Goal: Information Seeking & Learning: Learn about a topic

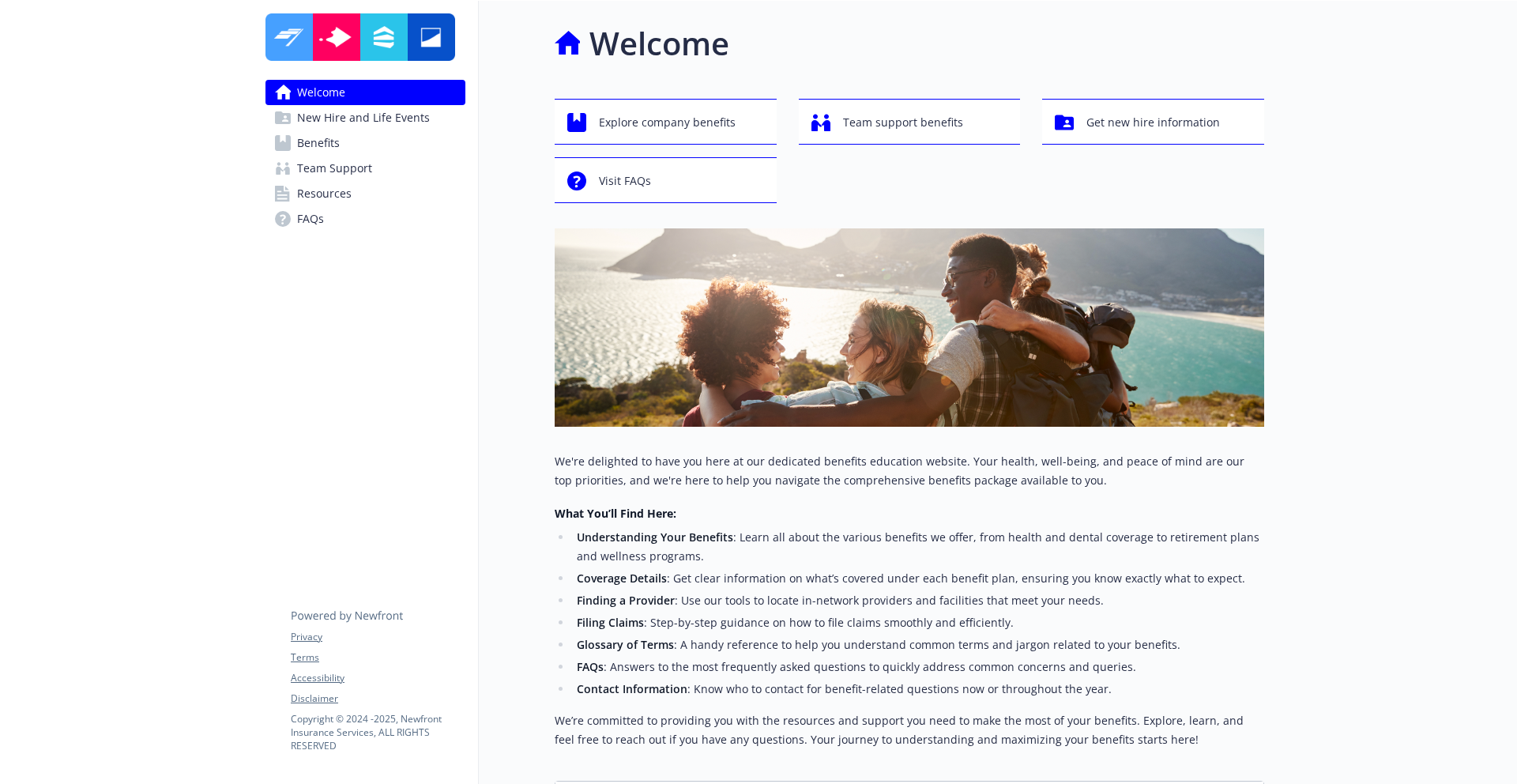
click at [384, 120] on span "New Hire and Life Events" at bounding box center [363, 118] width 133 height 25
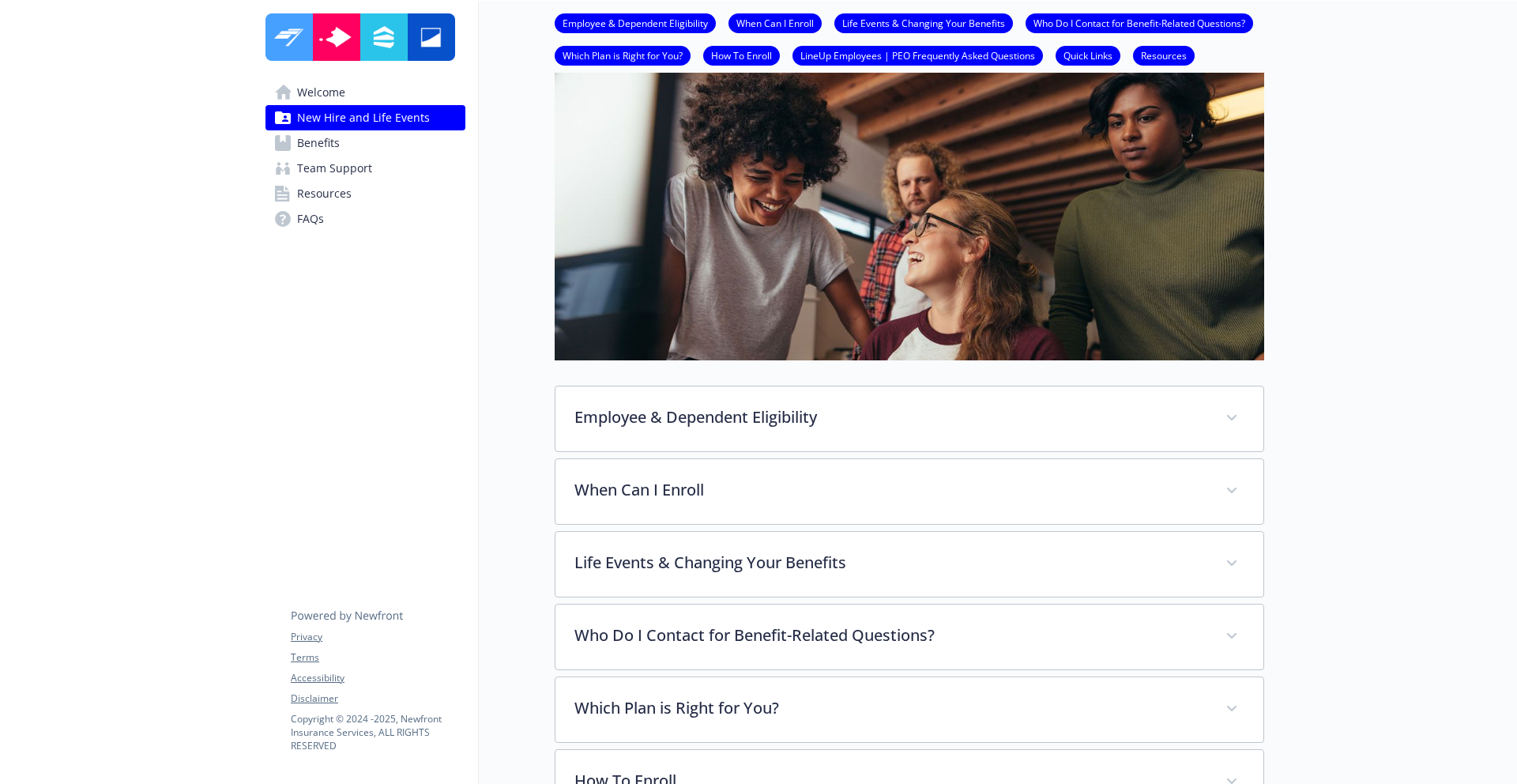
scroll to position [96, 0]
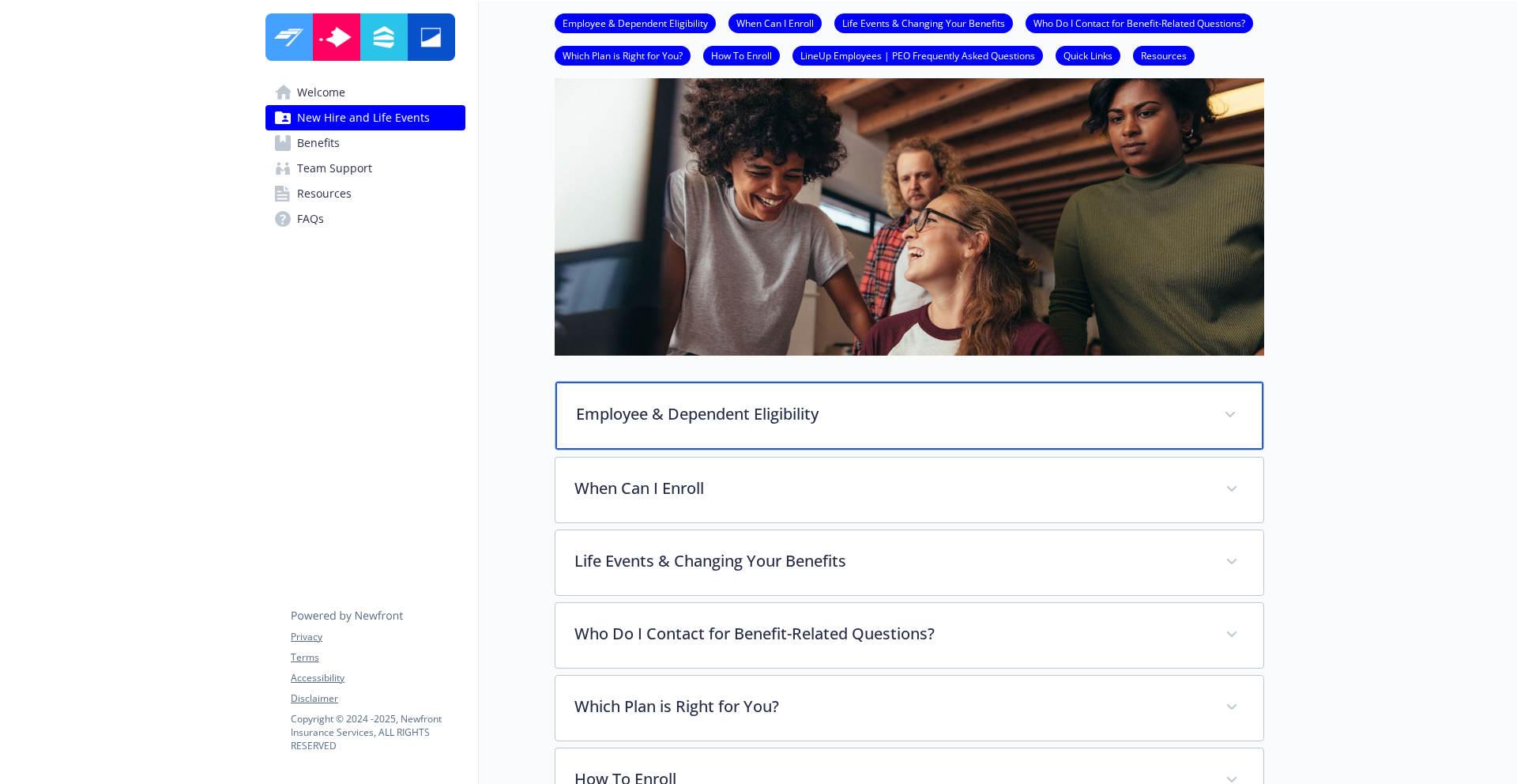
click at [659, 407] on p "Employee & Dependent Eligibility" at bounding box center [890, 414] width 629 height 24
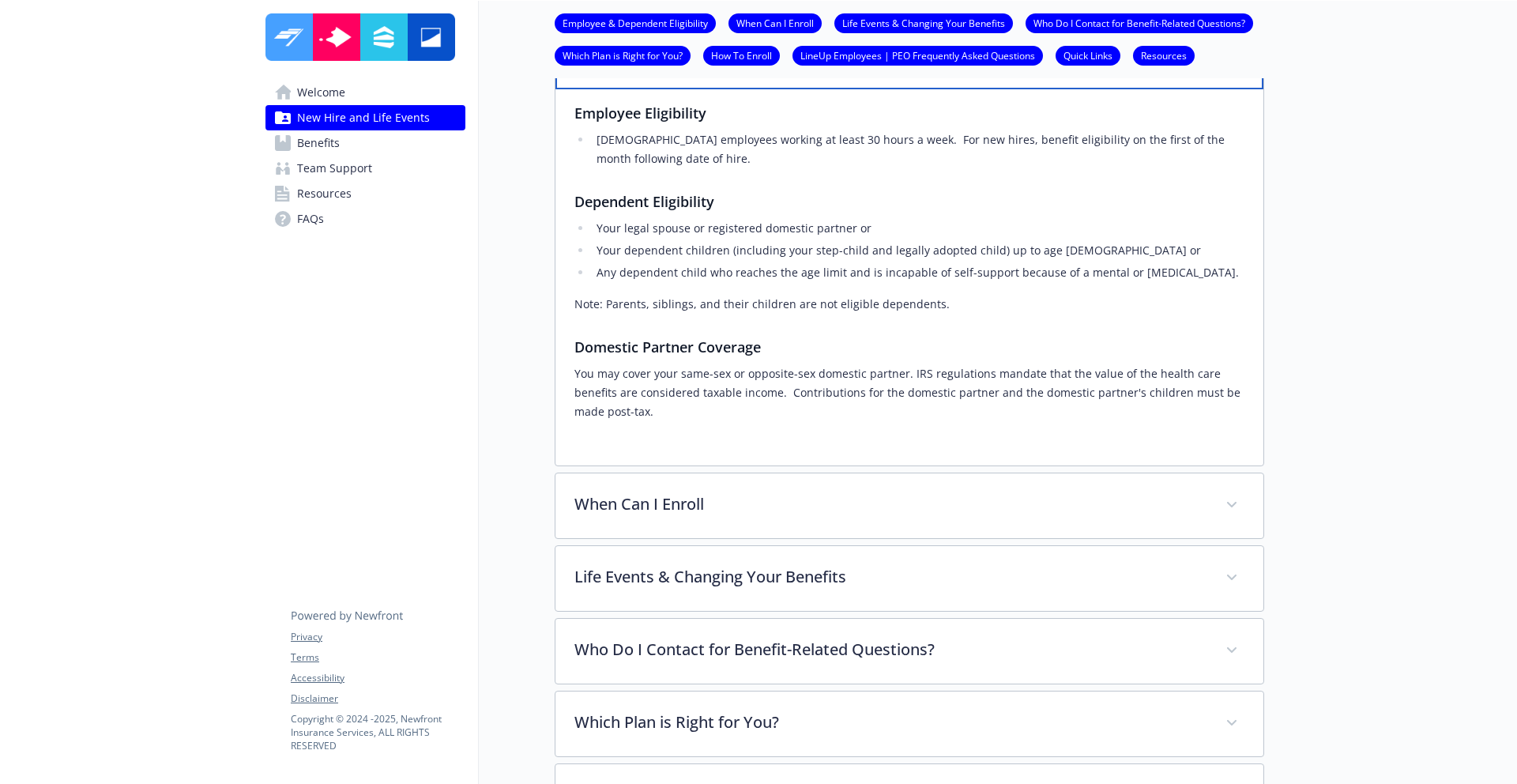
scroll to position [511, 0]
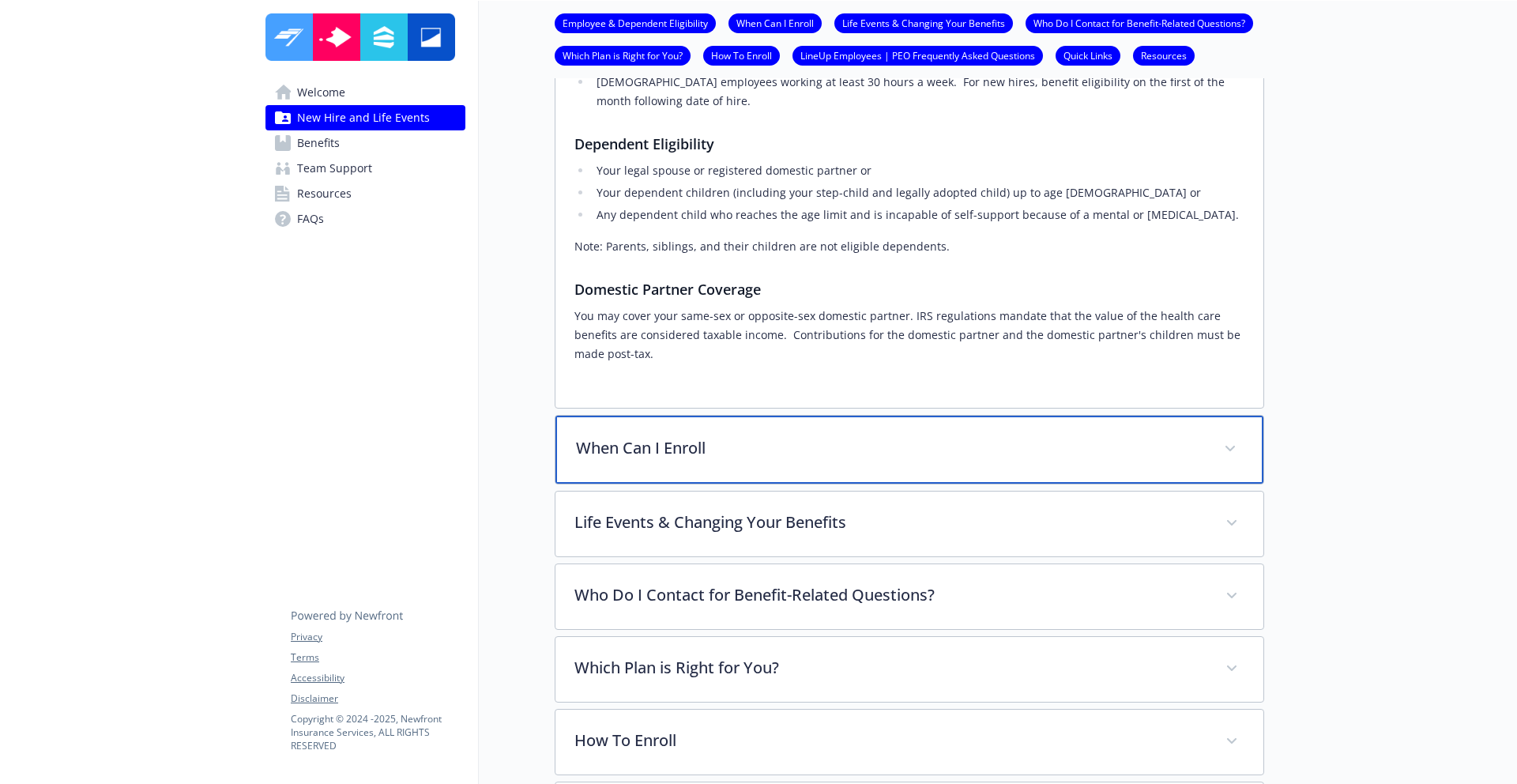
click at [644, 453] on p "When Can I Enroll" at bounding box center [890, 447] width 629 height 24
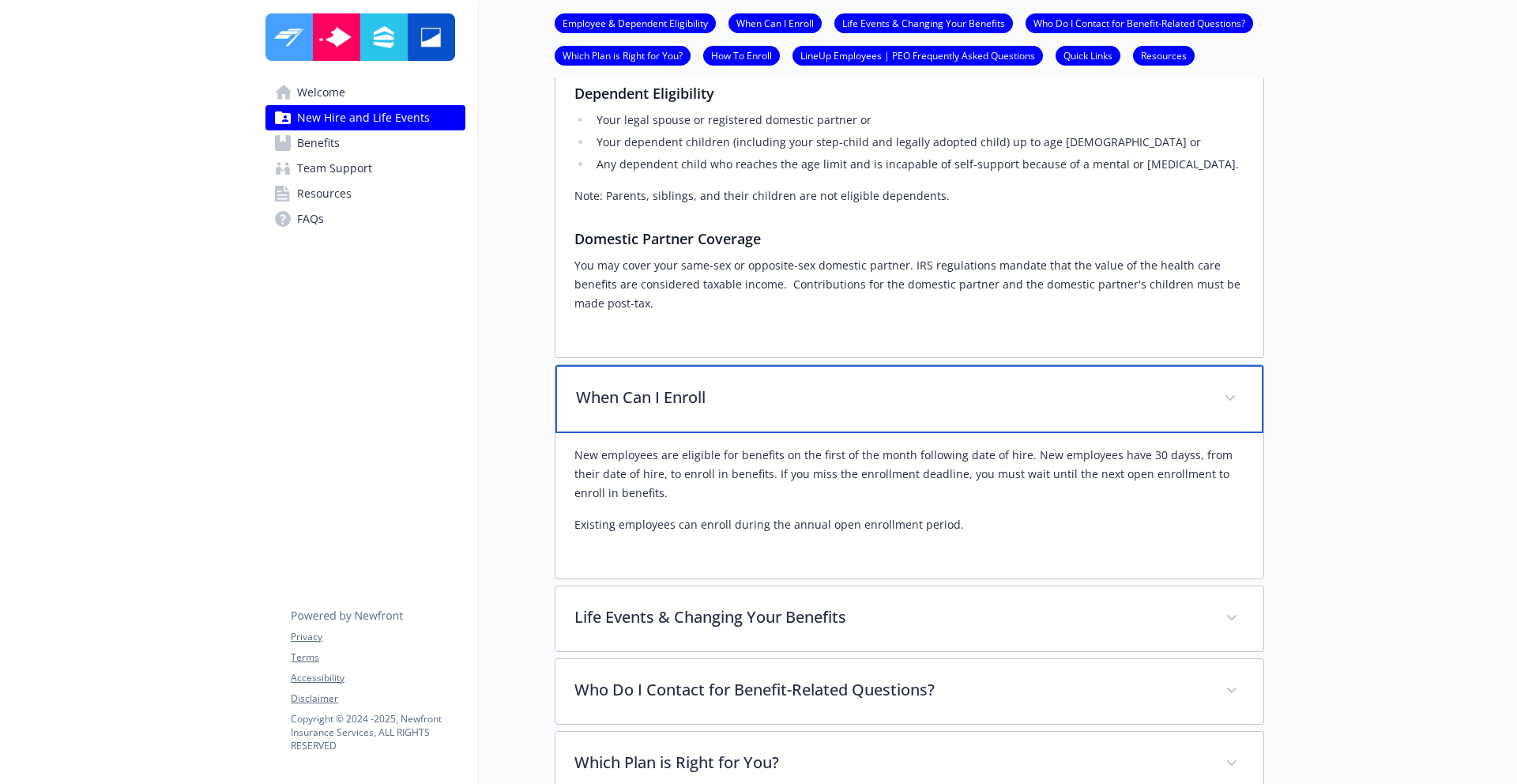
scroll to position [602, 0]
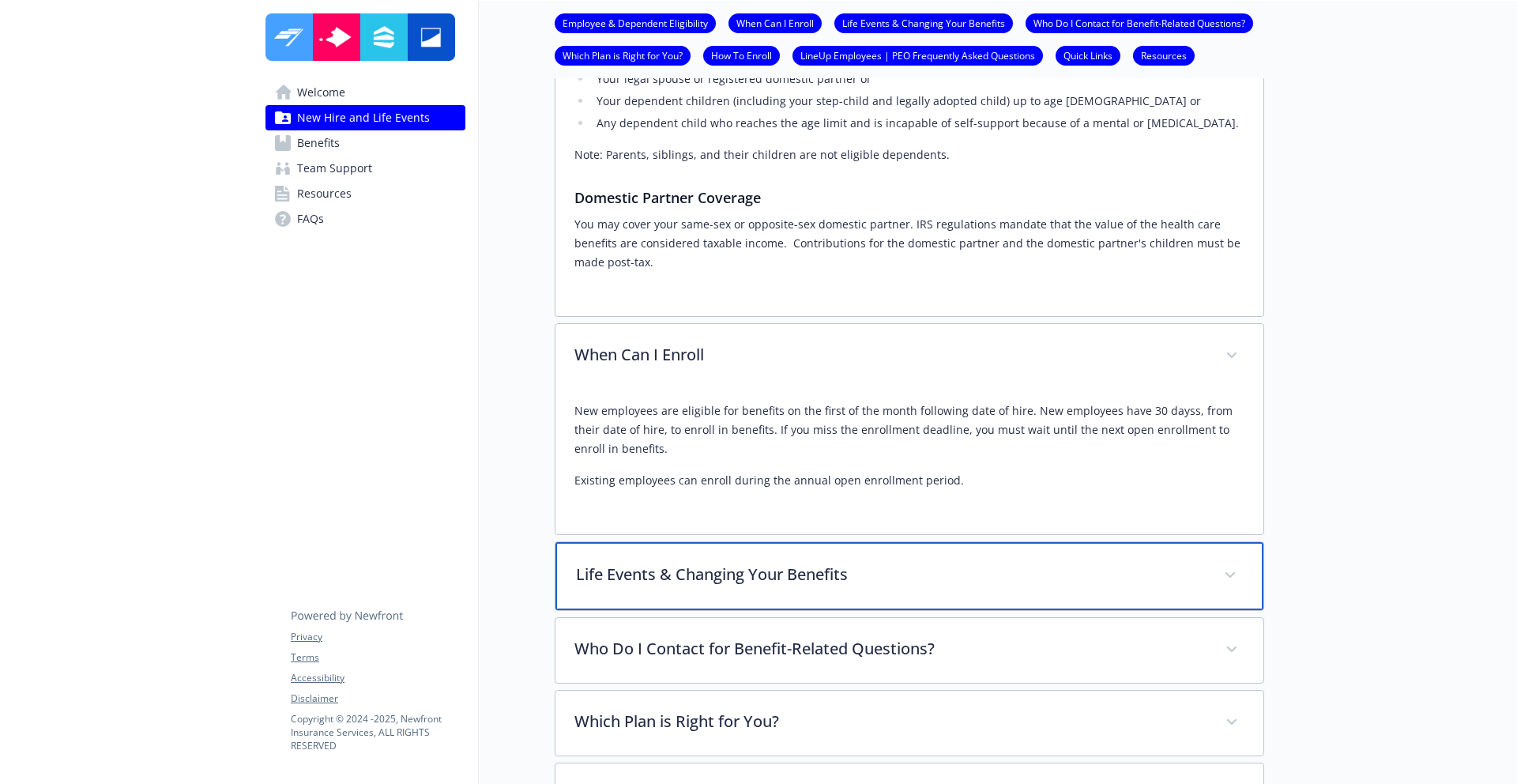
click at [649, 563] on p "Life Events & Changing Your Benefits" at bounding box center [890, 574] width 629 height 24
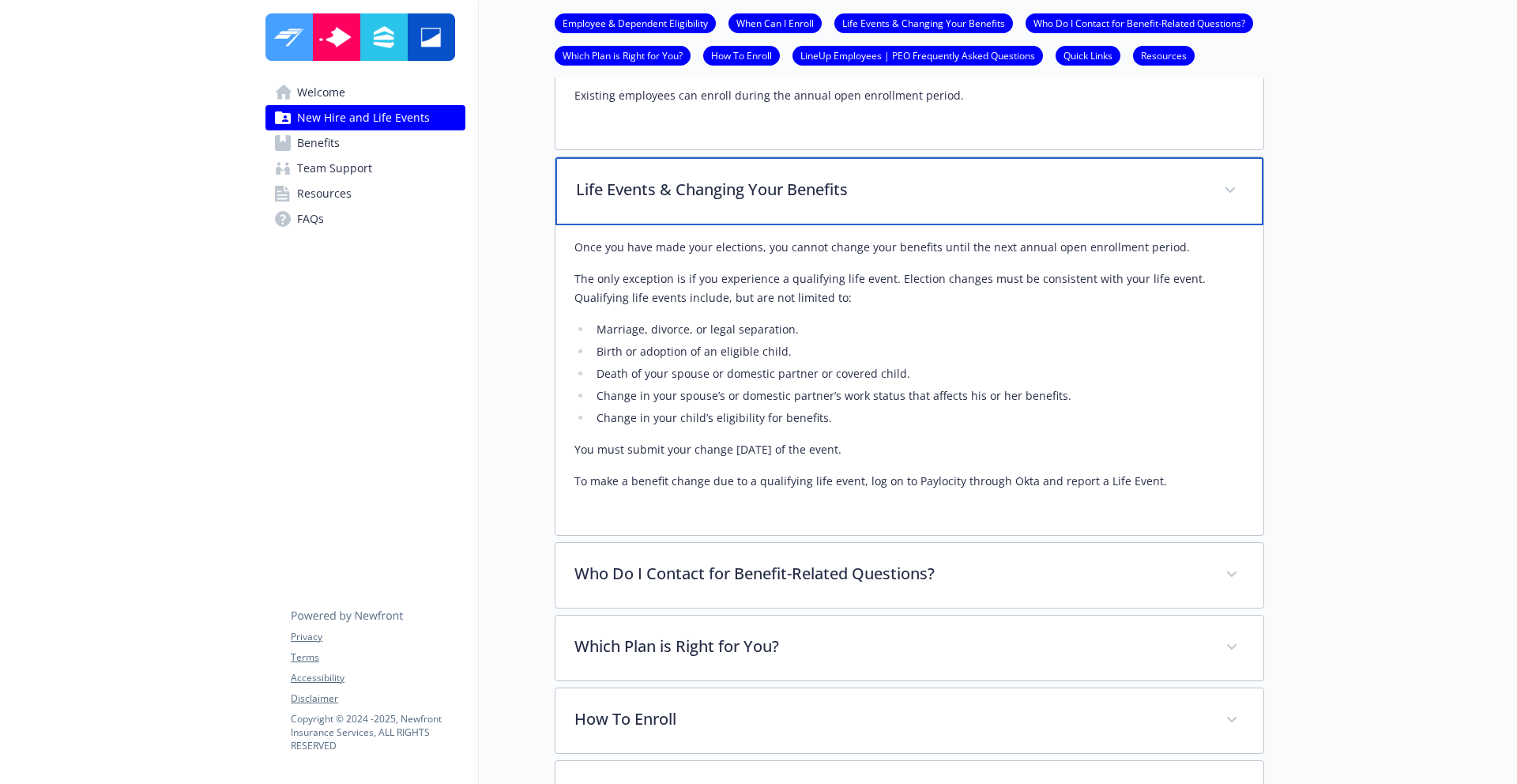
scroll to position [1043, 0]
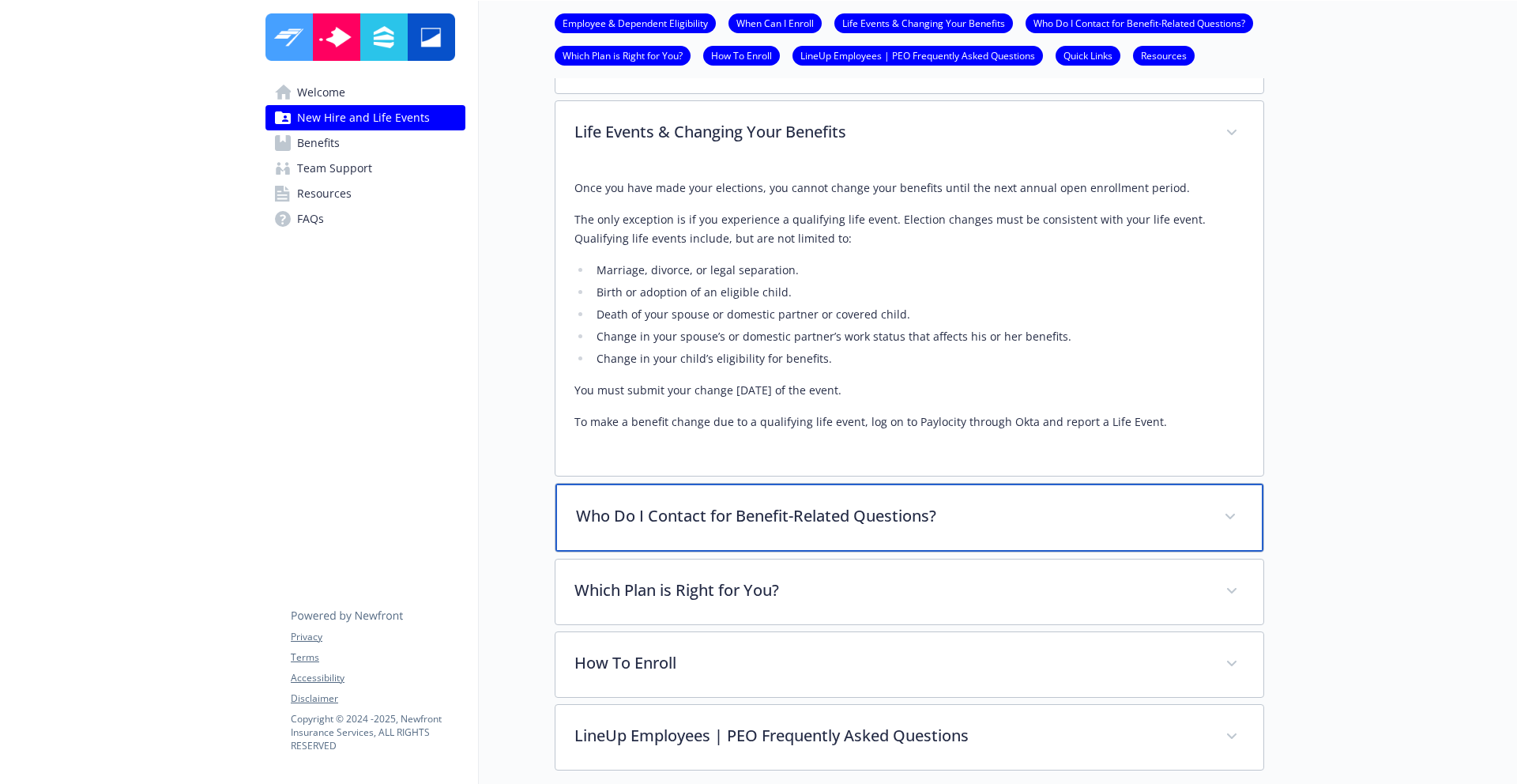
click at [667, 534] on div "Who Do I Contact for Benefit-Related Questions?" at bounding box center [910, 517] width 708 height 68
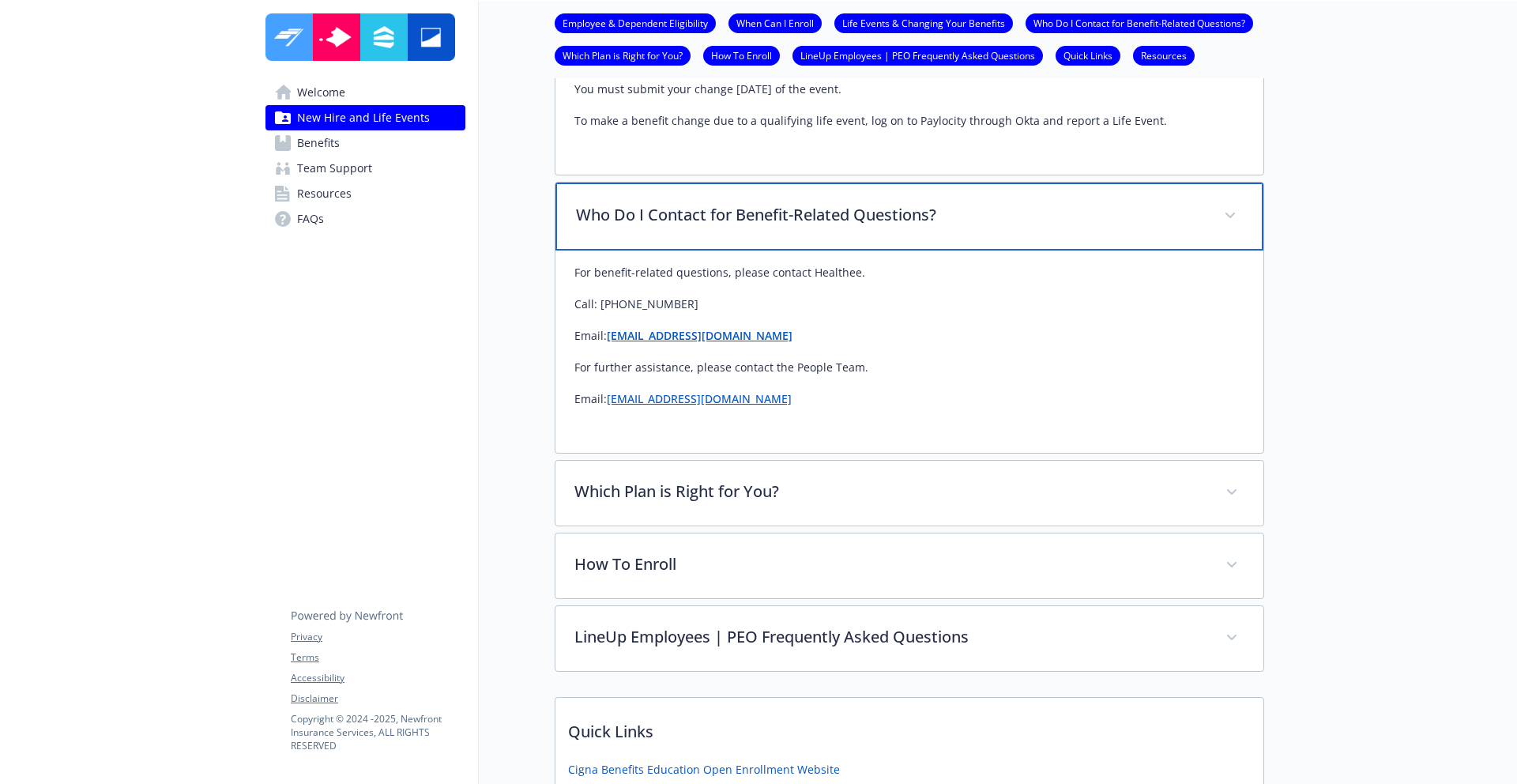
scroll to position [1347, 0]
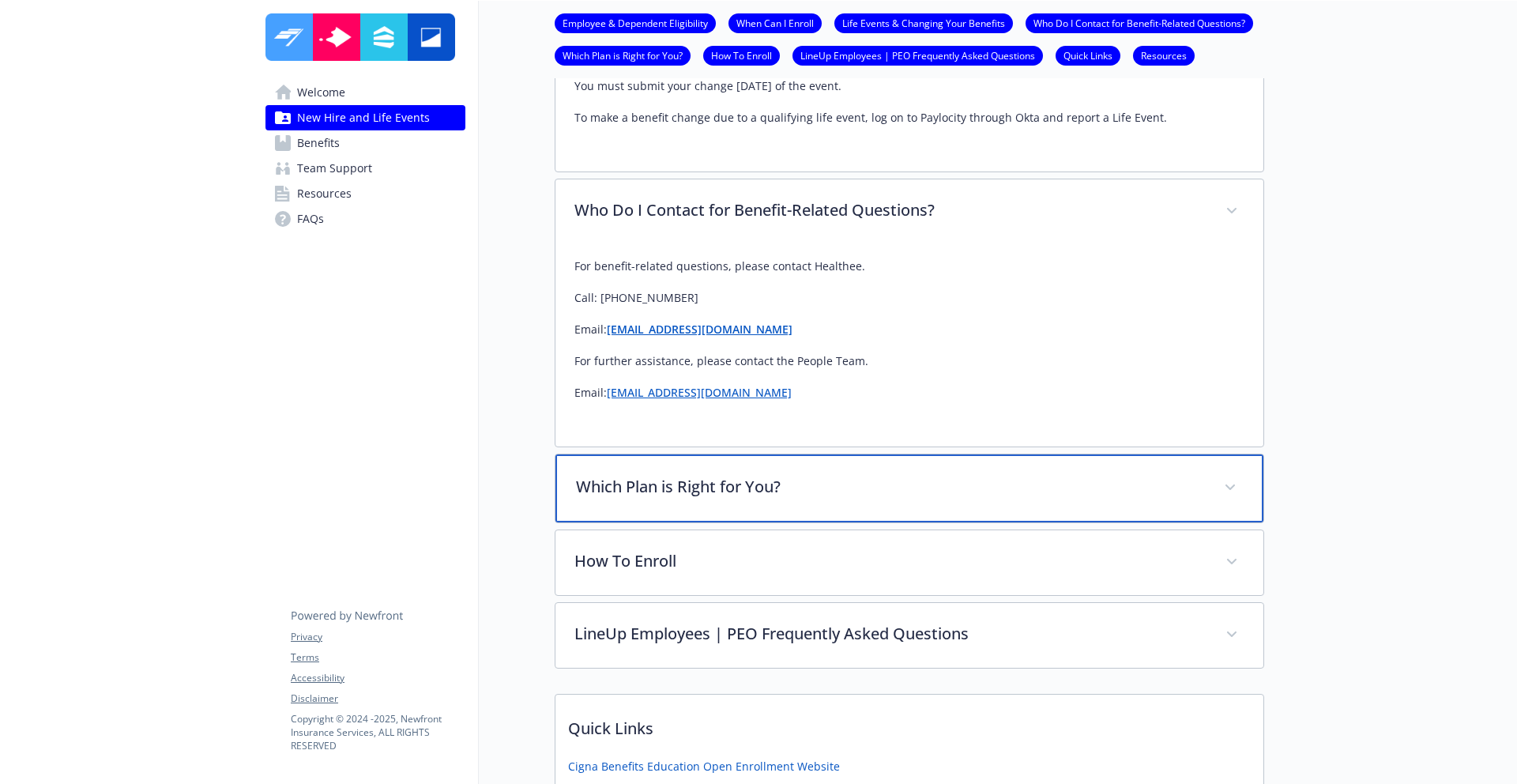
click at [671, 497] on p "Which Plan is Right for You?" at bounding box center [890, 487] width 629 height 24
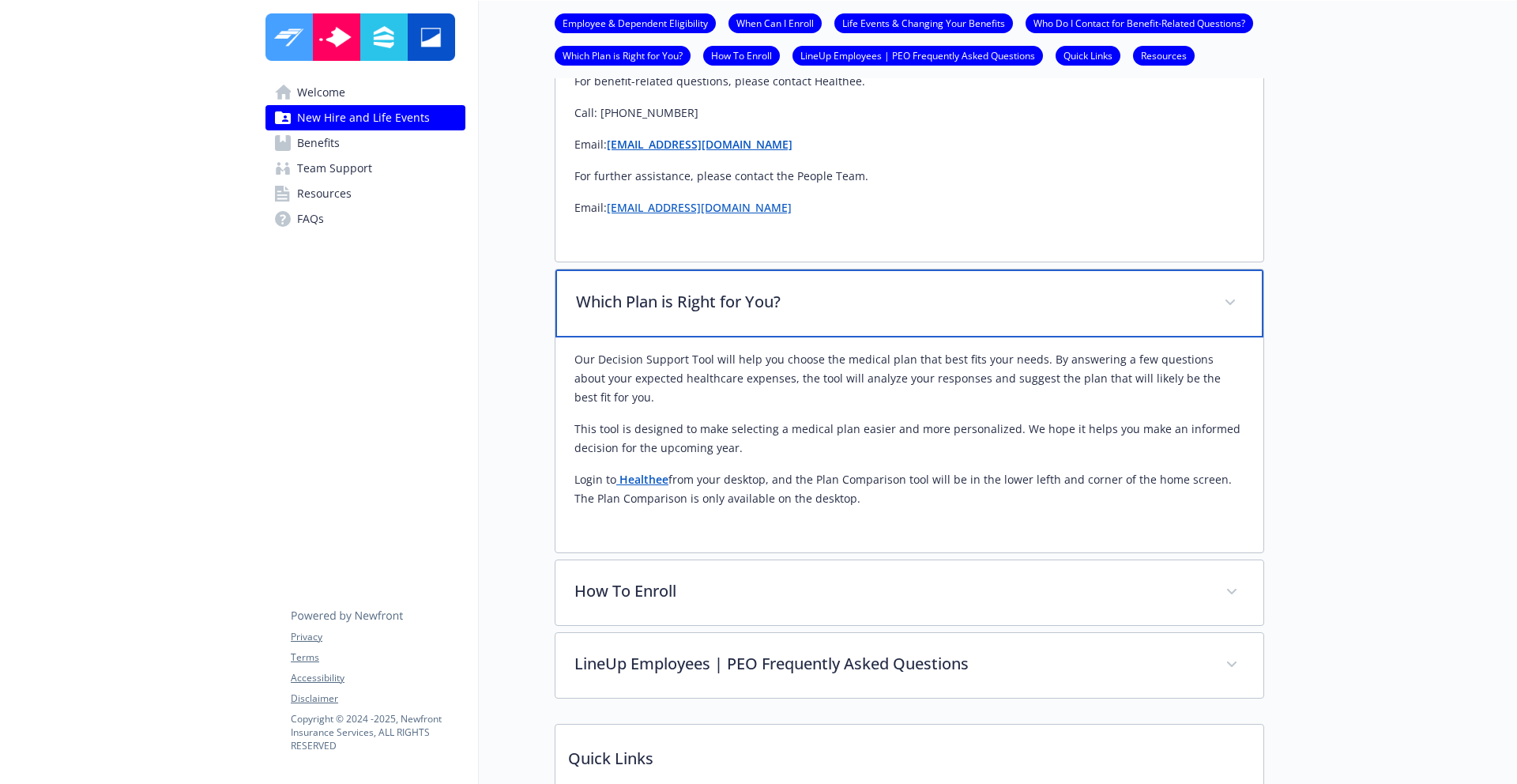
scroll to position [1635, 0]
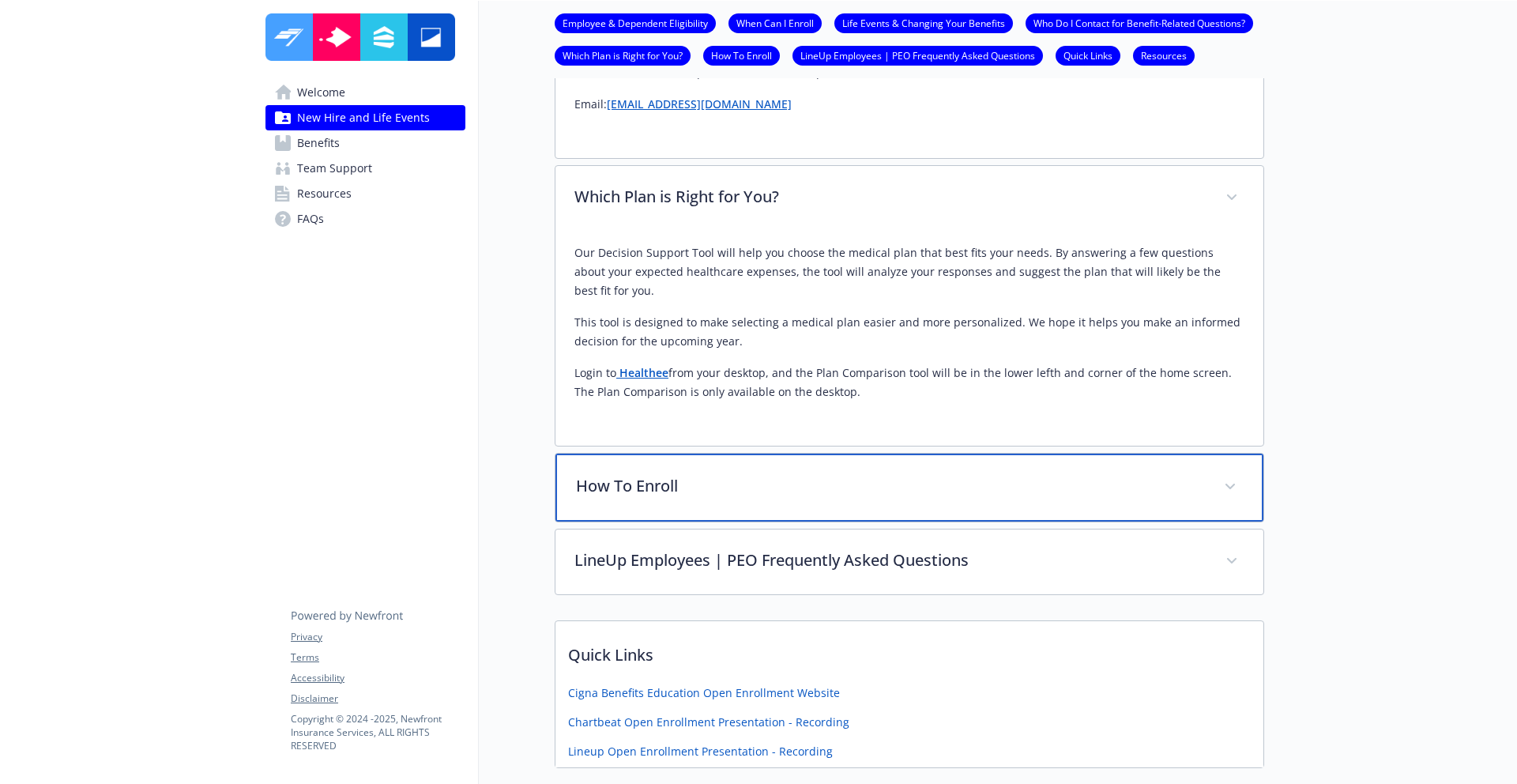
click at [675, 472] on div "How To Enroll" at bounding box center [910, 487] width 708 height 68
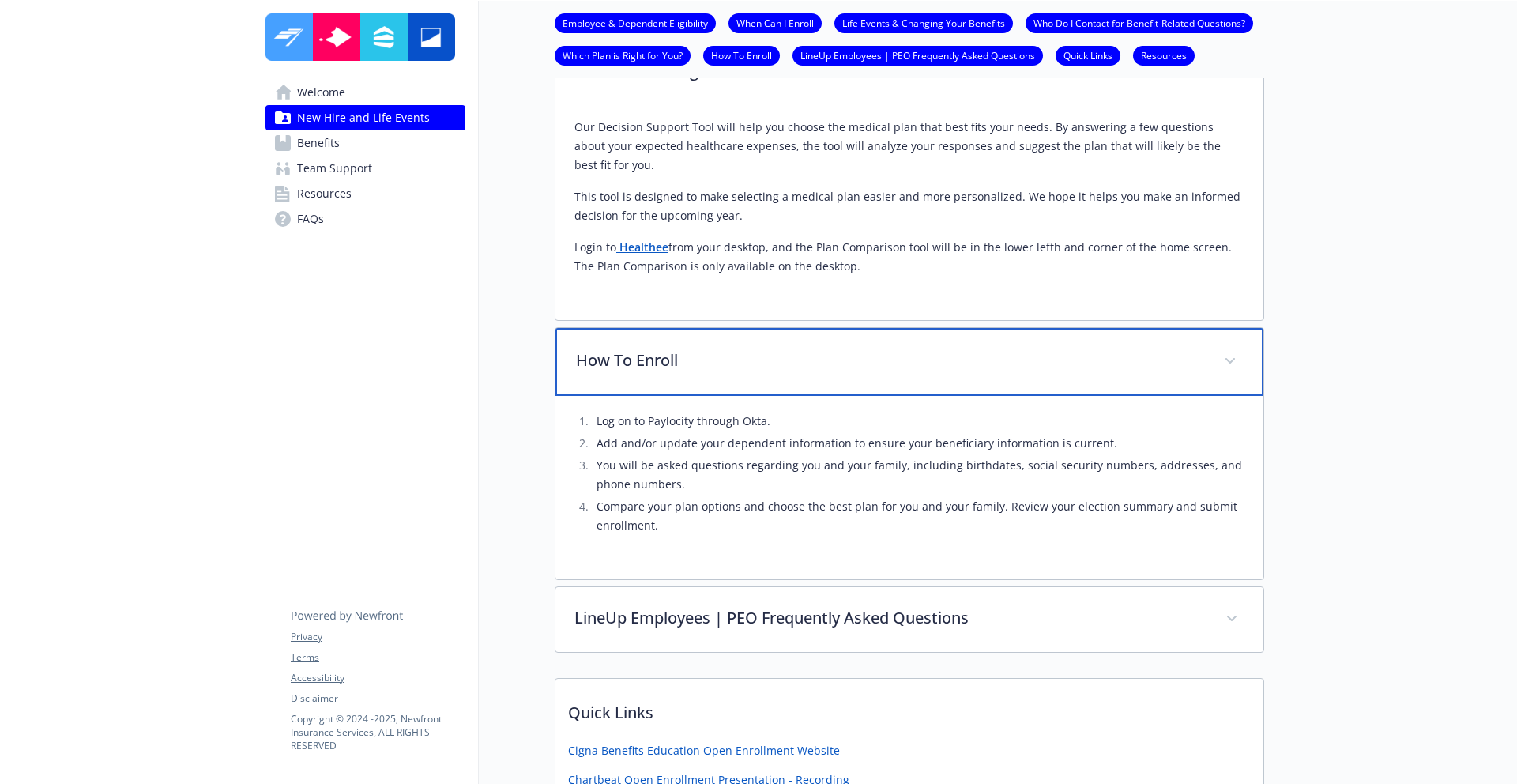
scroll to position [1873, 0]
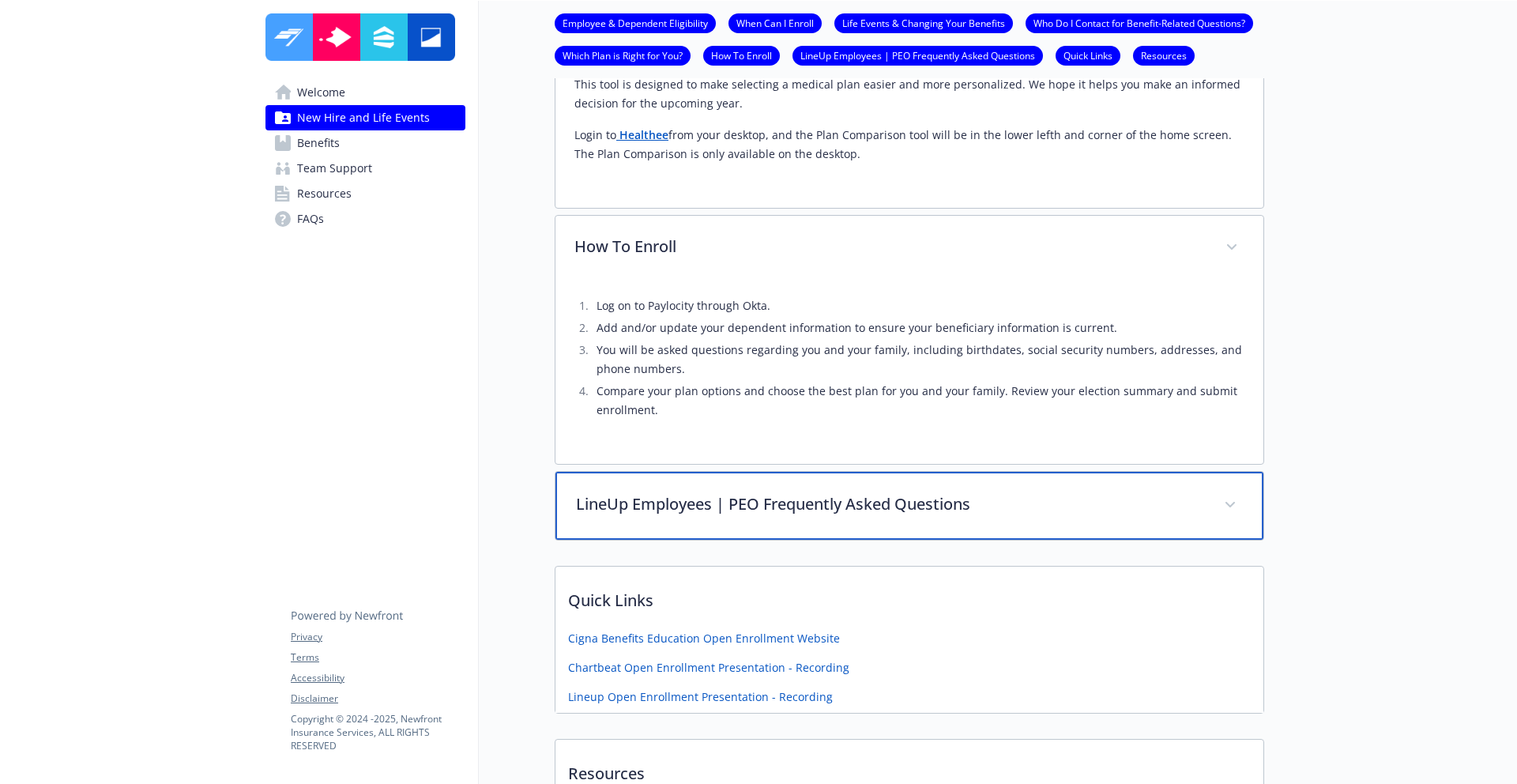
click at [632, 503] on p "LineUp Employees | PEO Frequently Asked Questions" at bounding box center [890, 504] width 629 height 24
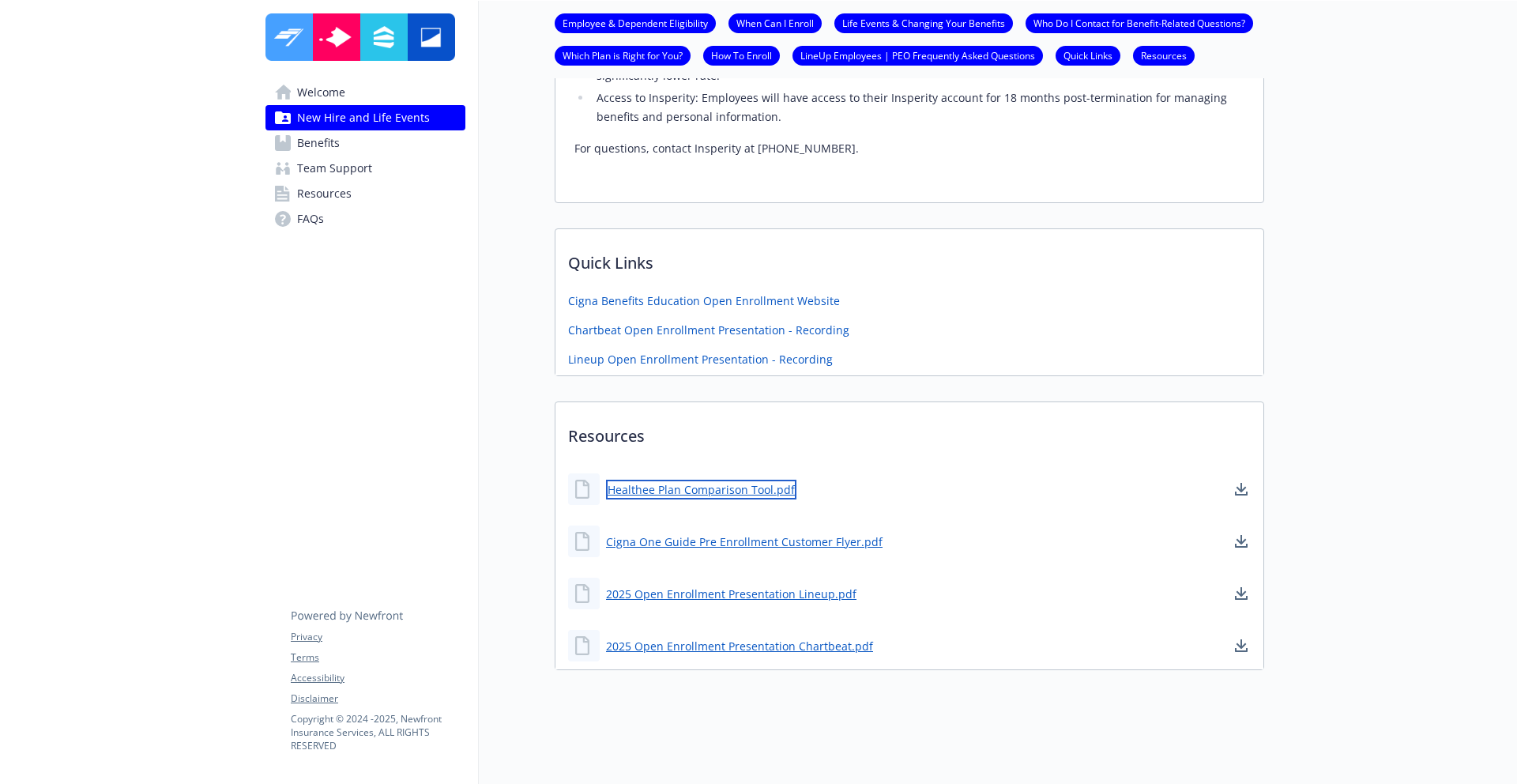
scroll to position [3694, 0]
click at [702, 480] on link "Healthee Plan Comparison Tool.pdf" at bounding box center [701, 490] width 190 height 20
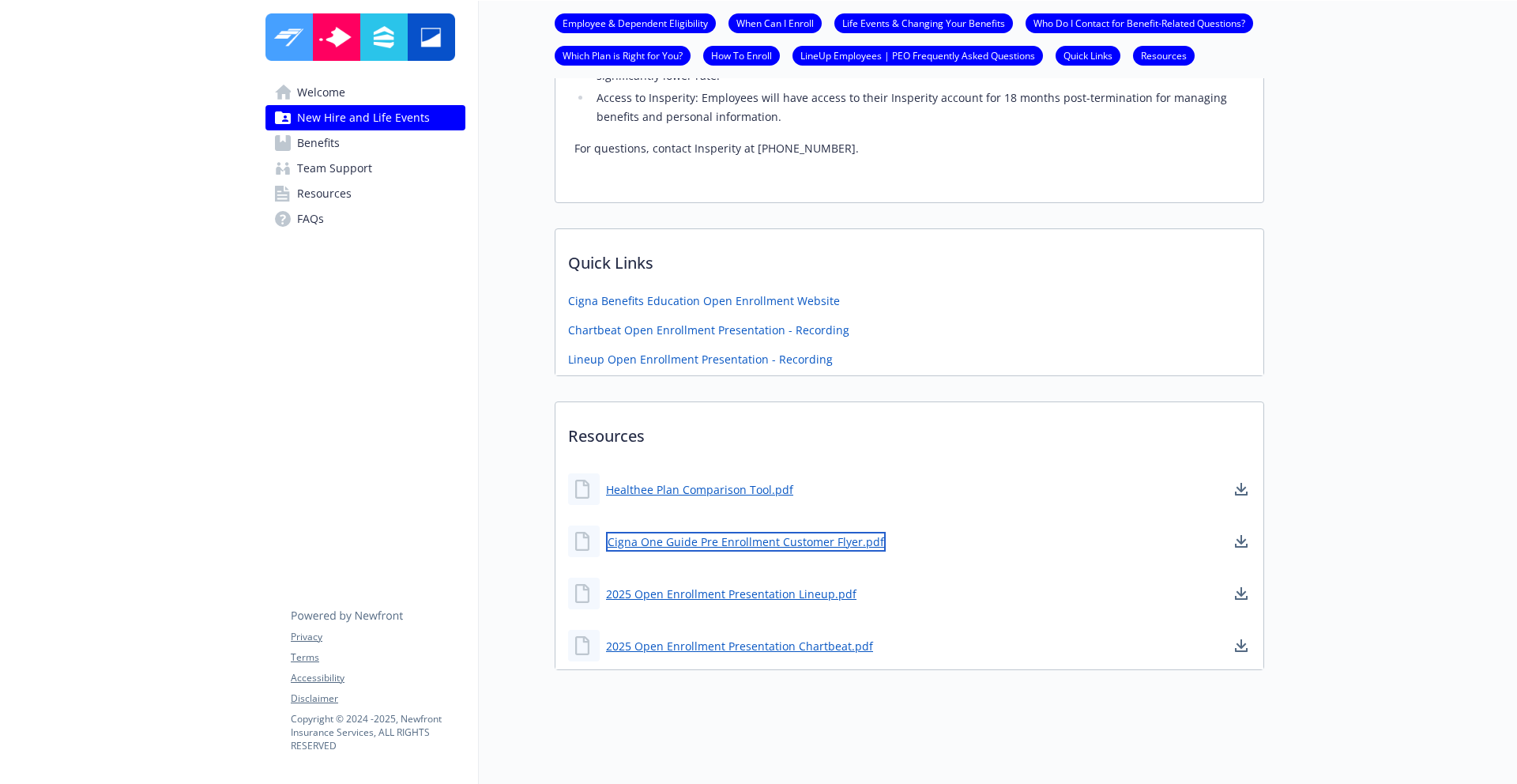
click at [747, 535] on link "Cigna One Guide Pre Enrollment Customer Flyer.pdf" at bounding box center [746, 541] width 280 height 20
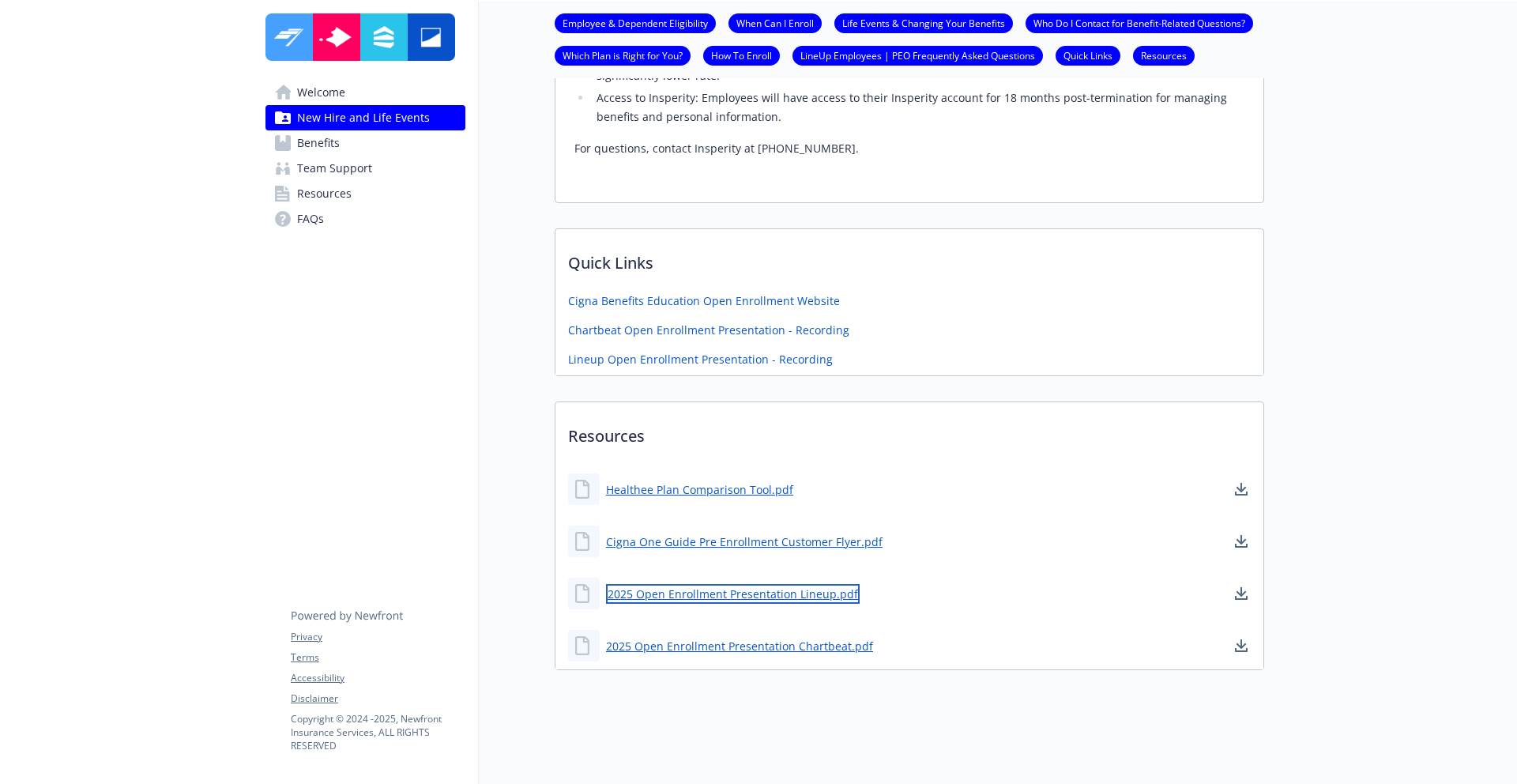
click at [742, 585] on link "2025 Open Enrollment Presentation Lineup.pdf" at bounding box center [733, 594] width 253 height 20
